Goal: Navigation & Orientation: Find specific page/section

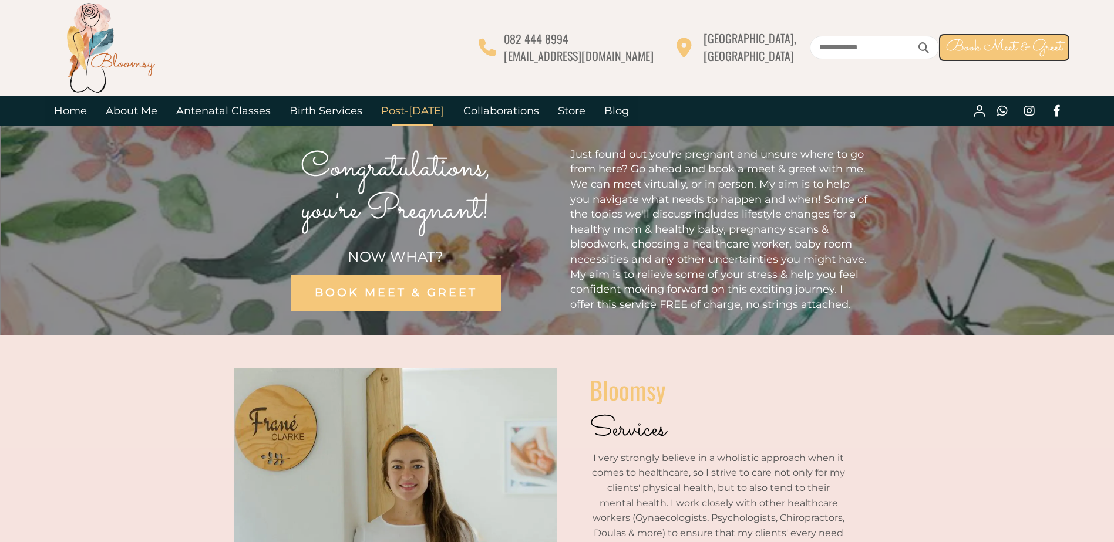
click at [420, 109] on link "Post-[DATE]" at bounding box center [413, 110] width 82 height 29
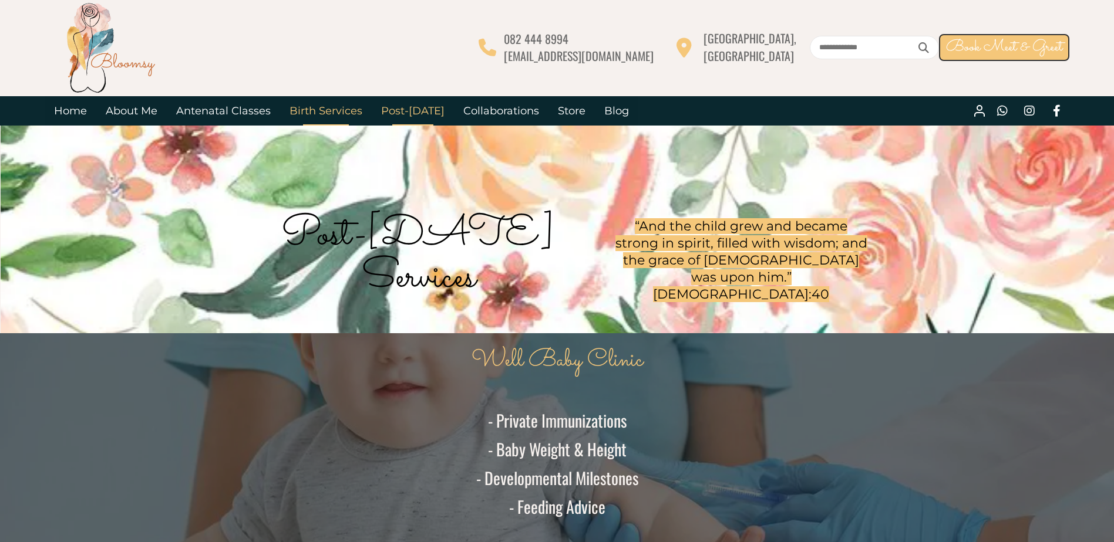
click at [363, 102] on link "Birth Services" at bounding box center [326, 110] width 92 height 29
